Goal: Task Accomplishment & Management: Manage account settings

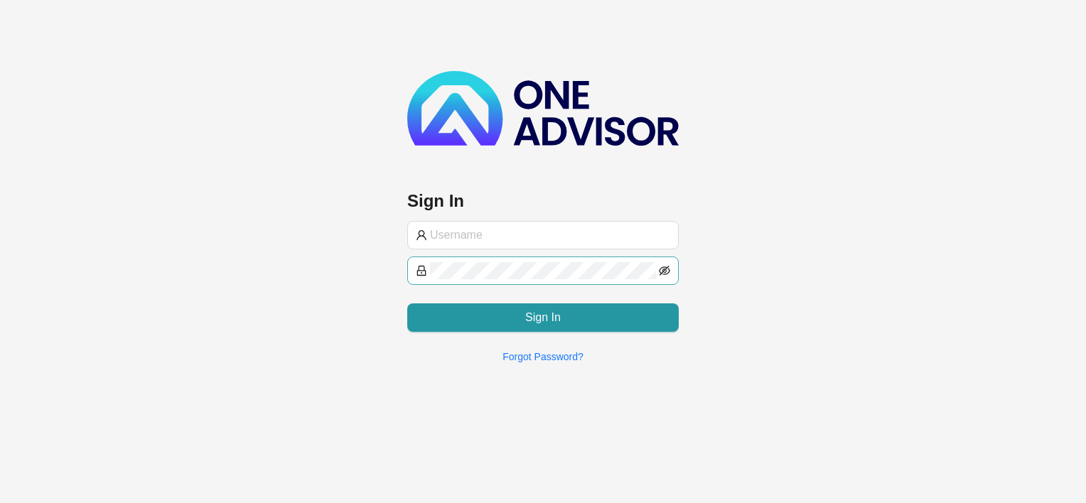
type input "[EMAIL_ADDRESS][DOMAIN_NAME]"
click at [667, 268] on icon "eye-invisible" at bounding box center [664, 270] width 11 height 11
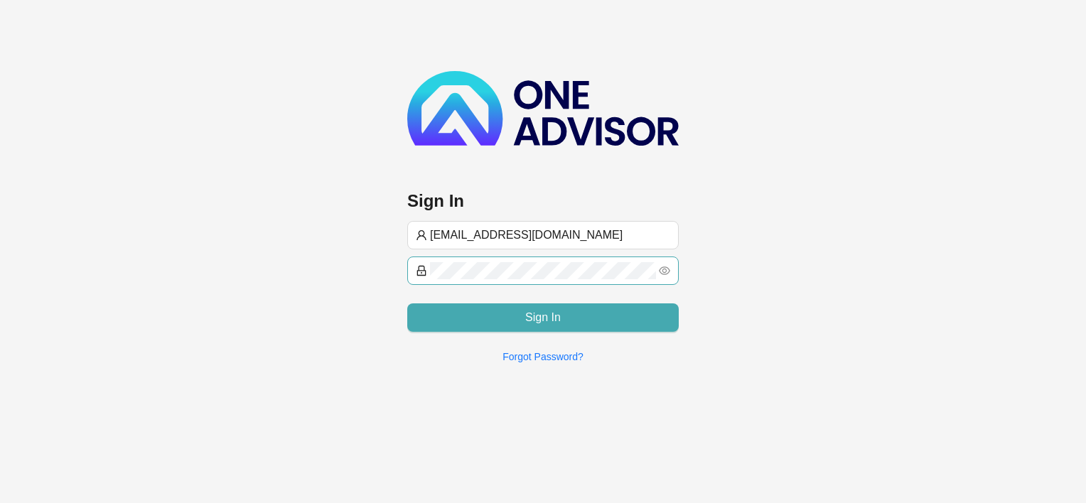
click at [550, 318] on span "Sign In" at bounding box center [543, 317] width 36 height 17
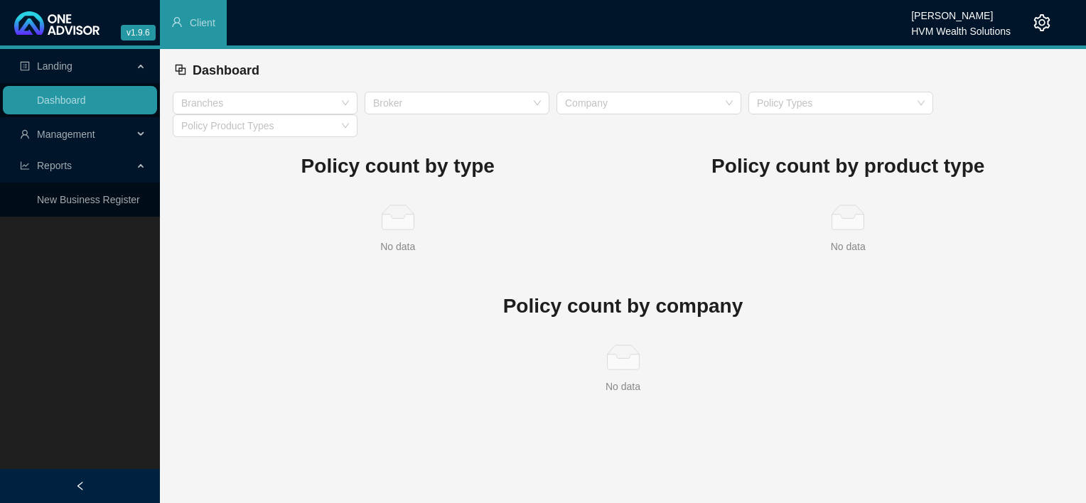
click at [43, 136] on span "Management" at bounding box center [66, 134] width 58 height 11
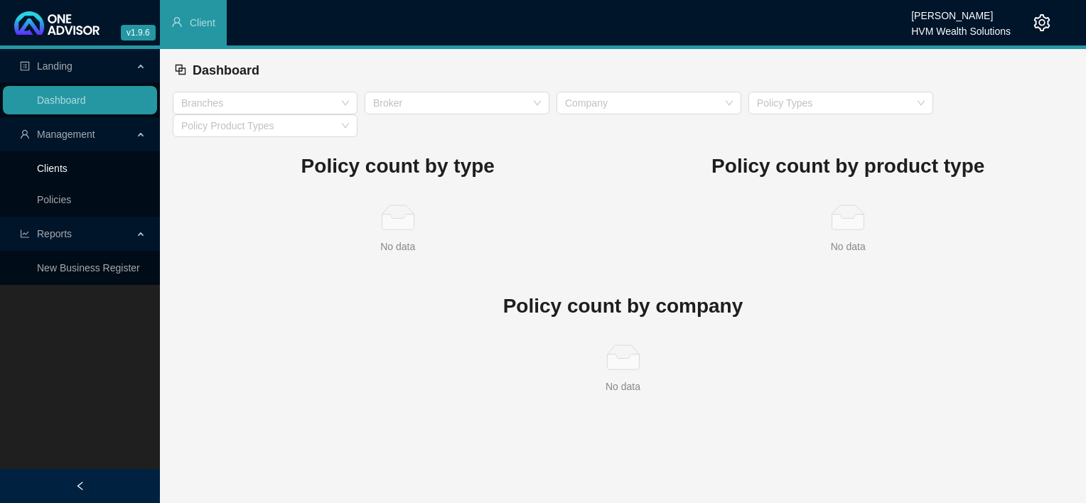
click at [52, 173] on link "Clients" at bounding box center [52, 168] width 31 height 11
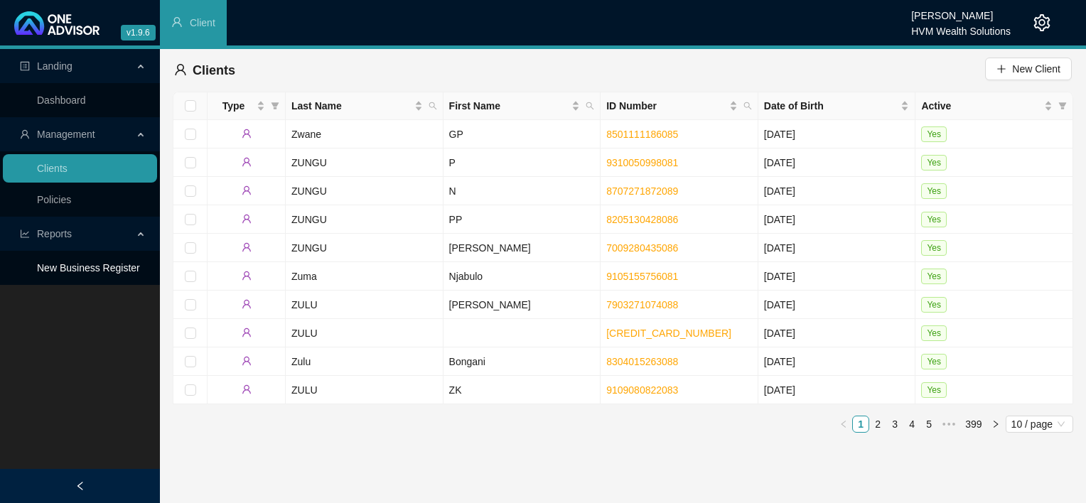
click at [62, 267] on link "New Business Register" at bounding box center [88, 267] width 103 height 11
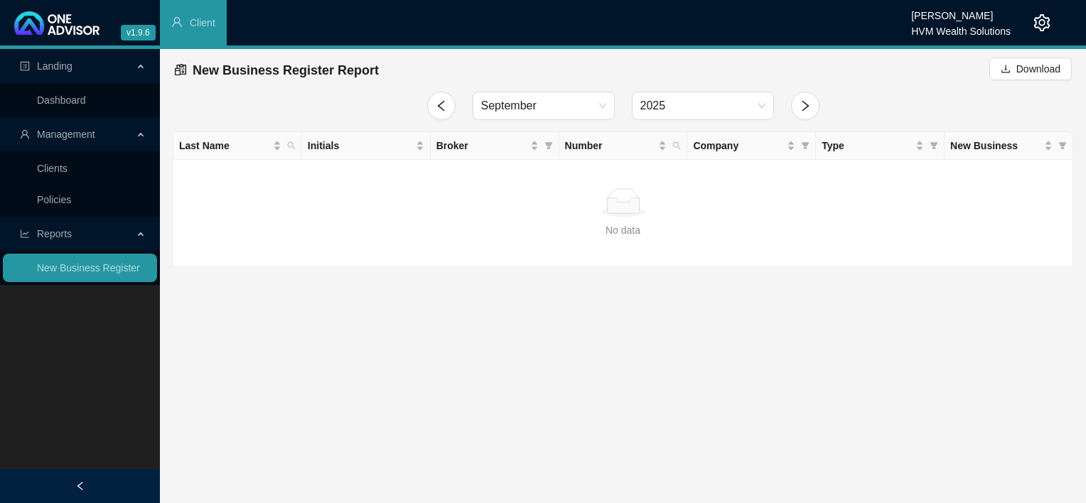
click at [955, 23] on div "HVM Wealth Solutions" at bounding box center [961, 27] width 100 height 16
click at [958, 22] on div "HVM Wealth Solutions" at bounding box center [961, 27] width 100 height 16
click at [1038, 23] on icon "setting" at bounding box center [1042, 22] width 17 height 17
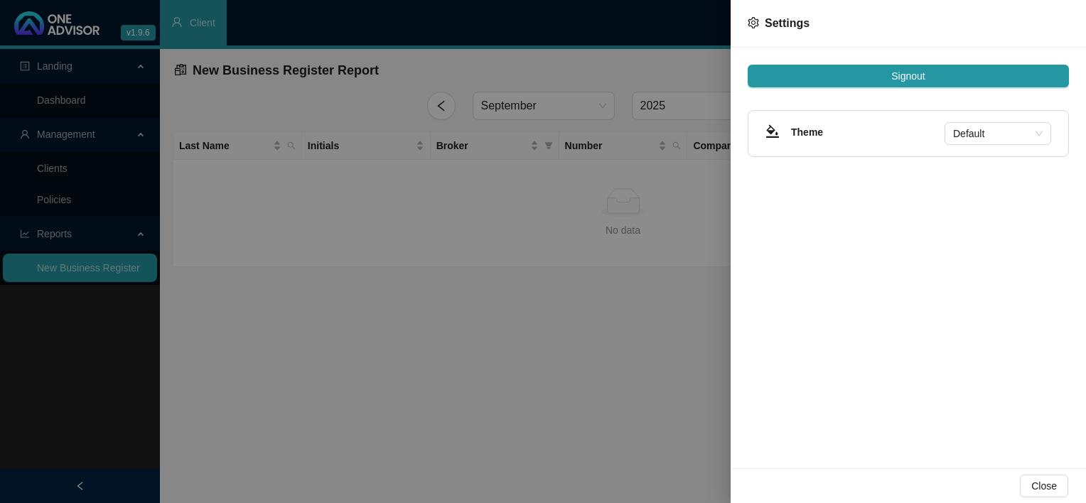
click at [820, 135] on h4 "Theme" at bounding box center [868, 132] width 154 height 16
click at [997, 132] on span "Default" at bounding box center [998, 133] width 90 height 21
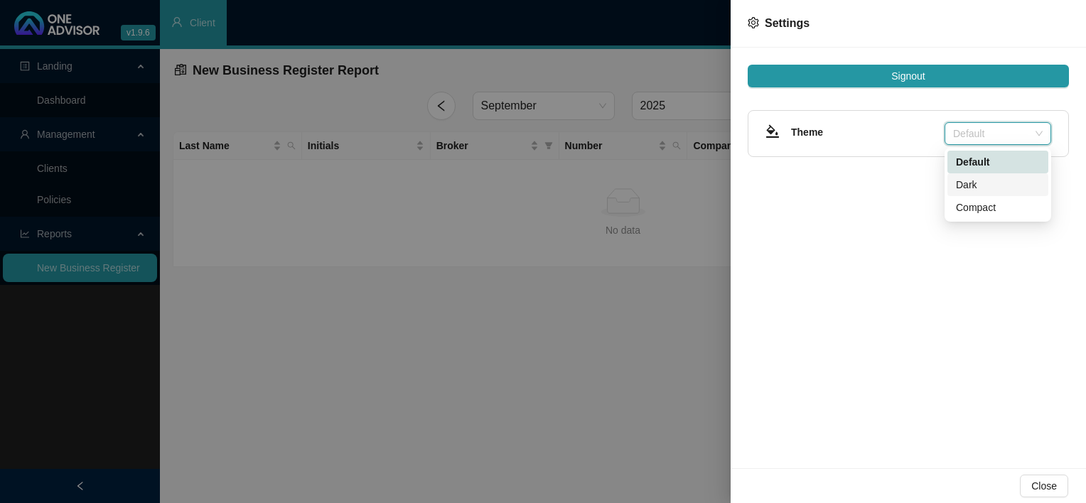
click at [977, 191] on div "Dark" at bounding box center [998, 185] width 84 height 16
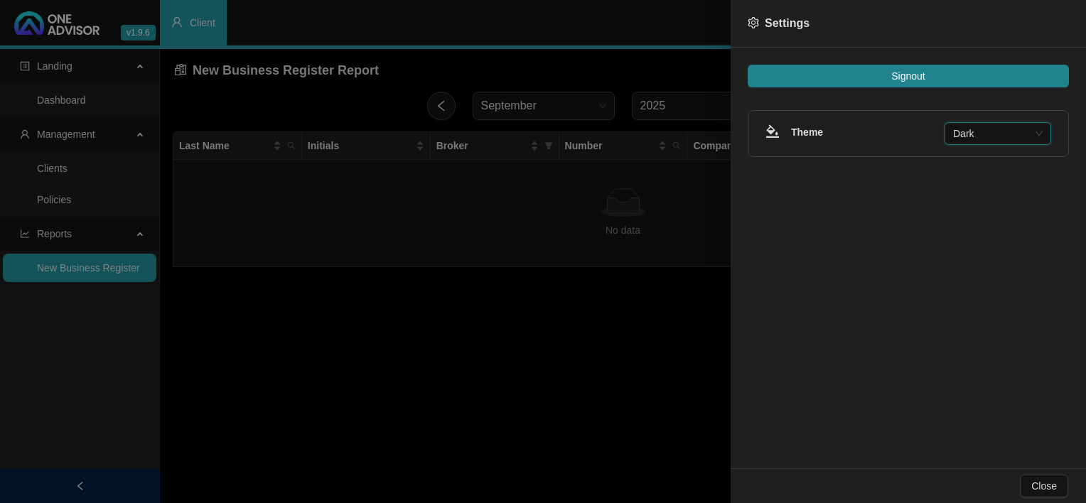
click at [987, 139] on span "Dark" at bounding box center [998, 133] width 90 height 21
click at [982, 208] on div "Compact" at bounding box center [998, 208] width 84 height 16
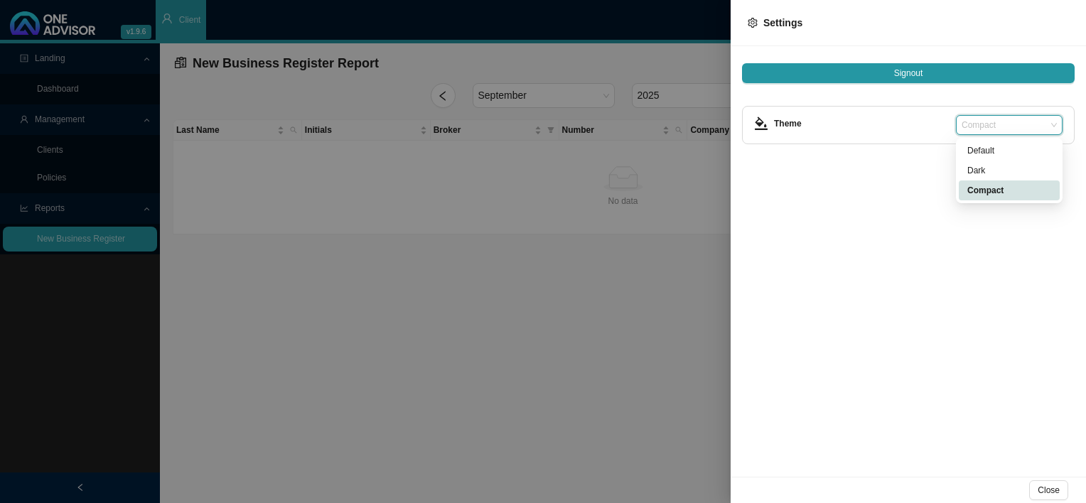
click at [979, 119] on span "Compact" at bounding box center [1009, 125] width 95 height 18
click at [980, 168] on div "Dark" at bounding box center [1009, 170] width 84 height 14
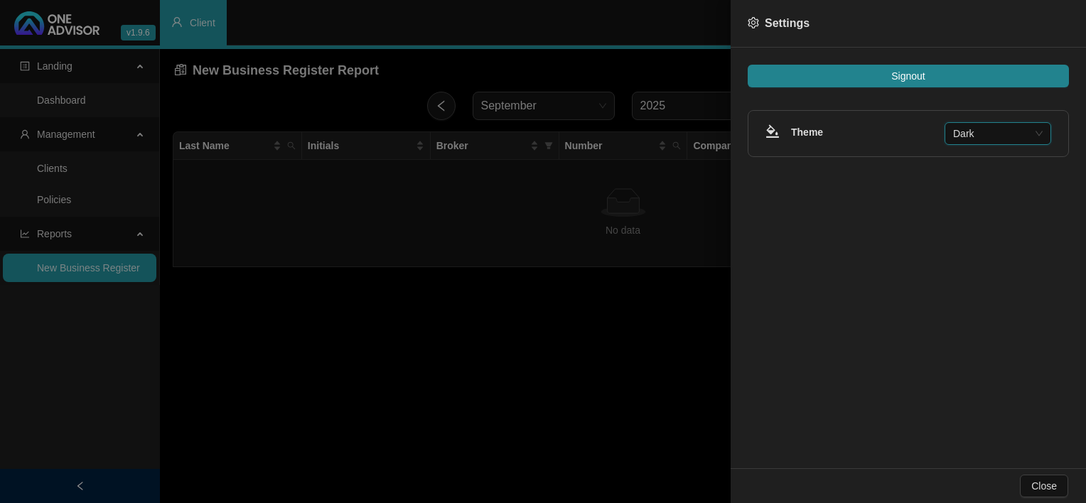
click at [987, 138] on span "Dark" at bounding box center [998, 133] width 90 height 21
click at [989, 159] on div "Default" at bounding box center [998, 162] width 84 height 16
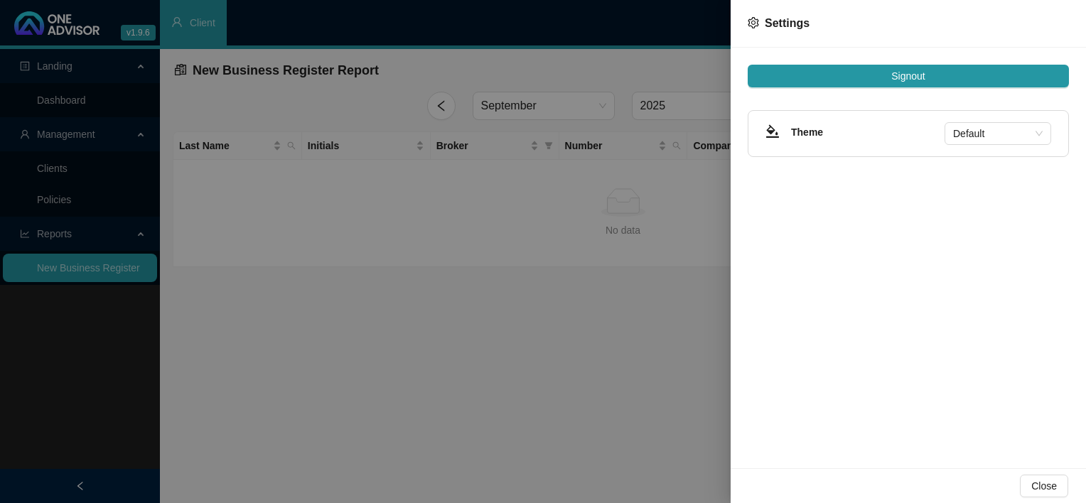
click at [901, 280] on div "Signout Theme Default" at bounding box center [908, 258] width 355 height 421
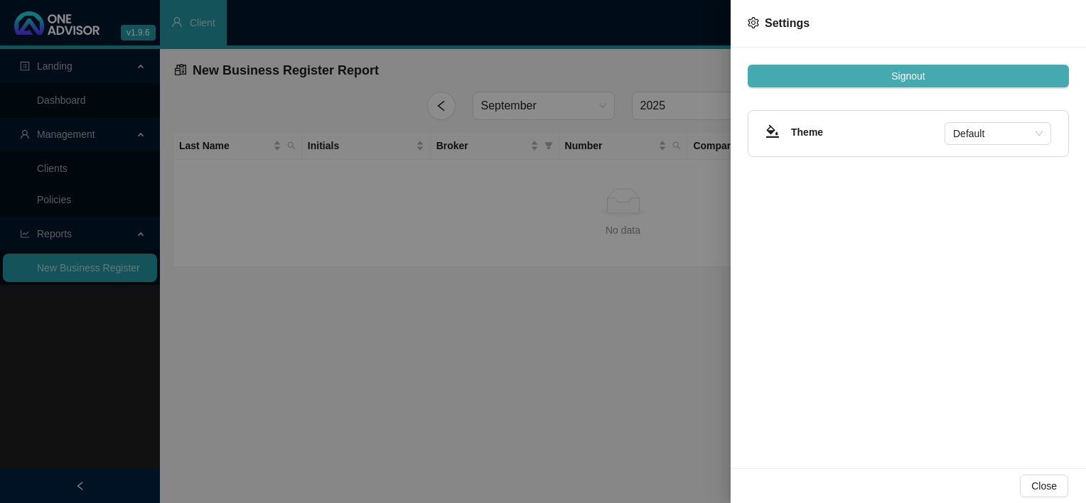
click at [932, 80] on button "Signout" at bounding box center [908, 76] width 321 height 23
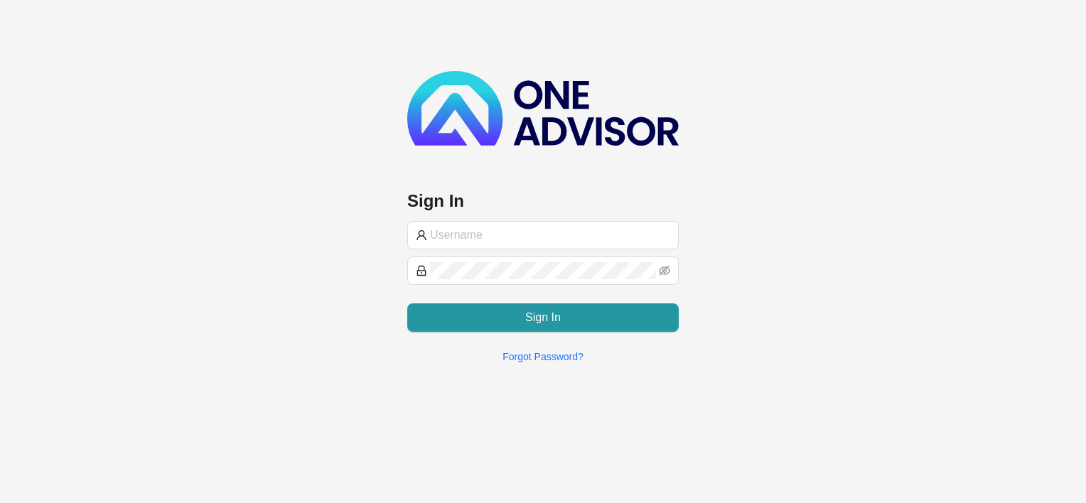
type input "chanel@hvm.co.za"
click at [903, 210] on div "Sign In chanel@hvm.co.za Sign In Forgot Password?" at bounding box center [543, 187] width 1086 height 375
